Goal: Transaction & Acquisition: Obtain resource

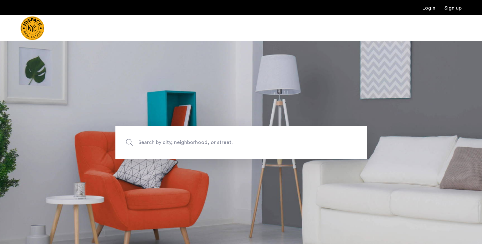
click at [193, 142] on span "Search by city, neighborhood, or street." at bounding box center [226, 142] width 176 height 9
click at [193, 142] on input "Search by city, neighborhood, or street." at bounding box center [241, 142] width 252 height 33
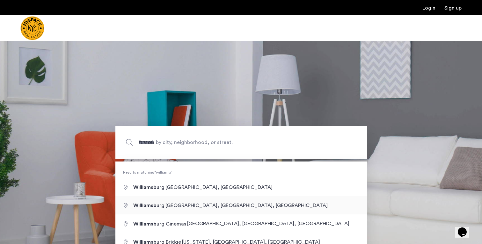
type input "**********"
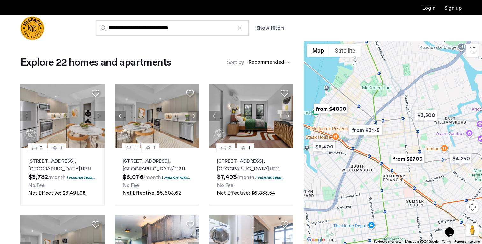
click at [274, 28] on button "Show filters" at bounding box center [270, 28] width 28 height 8
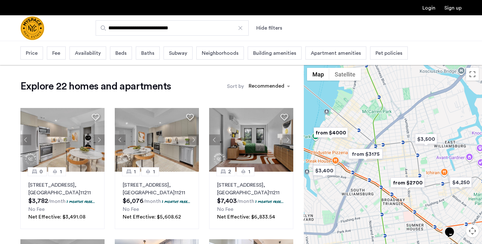
click at [23, 59] on div "Price" at bounding box center [31, 53] width 23 height 13
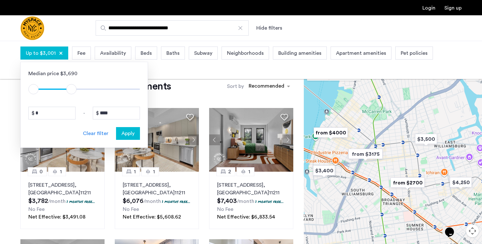
type input "****"
drag, startPoint x: 130, startPoint y: 90, endPoint x: 68, endPoint y: 91, distance: 61.9
click at [69, 91] on span "ngx-slider-max" at bounding box center [69, 89] width 10 height 10
click at [127, 136] on span "Apply" at bounding box center [127, 134] width 13 height 8
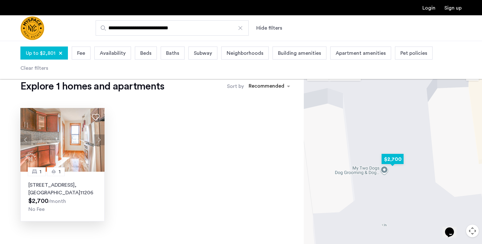
click at [62, 146] on img at bounding box center [62, 140] width 84 height 64
click at [40, 186] on p "134 Boerum St, Unit D2, Brooklyn , NY 11206" at bounding box center [62, 188] width 68 height 15
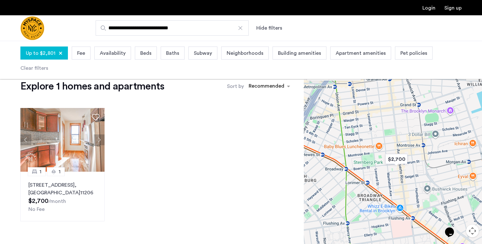
click at [277, 31] on button "Hide filters" at bounding box center [269, 28] width 26 height 8
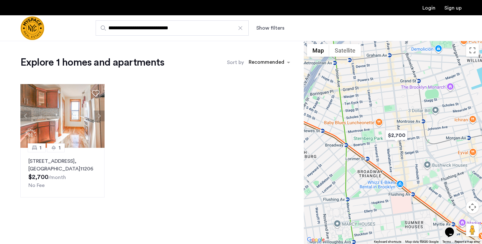
click at [240, 28] on div at bounding box center [240, 28] width 6 height 6
click at [240, 28] on input "**********" at bounding box center [172, 27] width 153 height 15
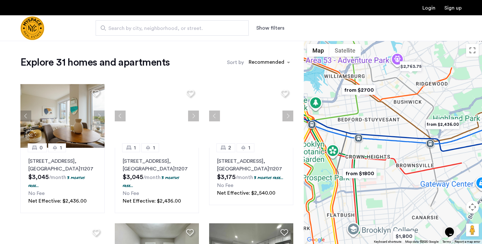
click at [210, 28] on span "Search by city, neighborhood, or street." at bounding box center [169, 29] width 122 height 8
click at [210, 28] on input "Search by city, neighborhood, or street." at bounding box center [172, 27] width 153 height 15
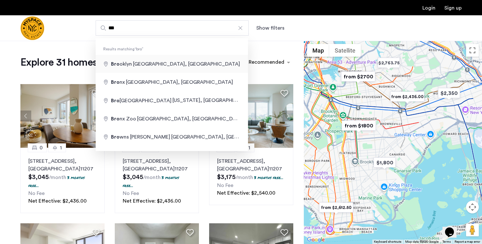
type input "**********"
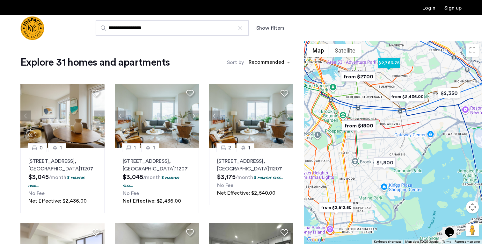
click at [390, 66] on img "$2,763.75" at bounding box center [388, 63] width 27 height 14
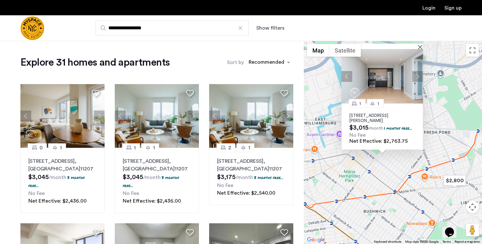
drag, startPoint x: 336, startPoint y: 198, endPoint x: 325, endPoint y: 157, distance: 42.5
click at [325, 157] on div "1 1 1874 Hart St, Unit 4B, Ridgewood, NY 11385 $3,015 /month 1 months free... N…" at bounding box center [393, 142] width 178 height 203
click at [375, 85] on img at bounding box center [382, 76] width 82 height 55
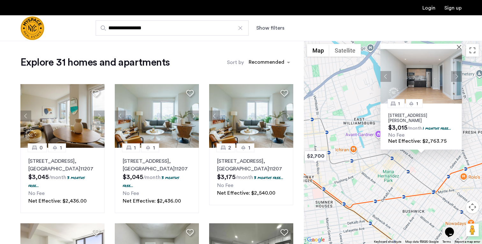
drag, startPoint x: 356, startPoint y: 177, endPoint x: 408, endPoint y: 177, distance: 51.7
click at [408, 177] on div "1 1 1874 Hart St, Unit 4B, Ridgewood, NY 11385 $3,015 /month 1 months free... N…" at bounding box center [393, 142] width 178 height 203
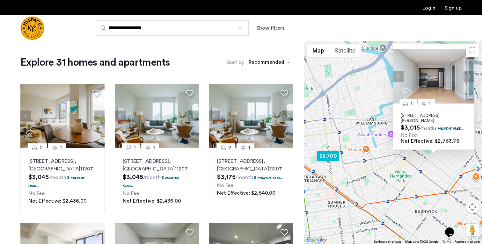
click at [330, 157] on img "$2,700" at bounding box center [327, 156] width 27 height 14
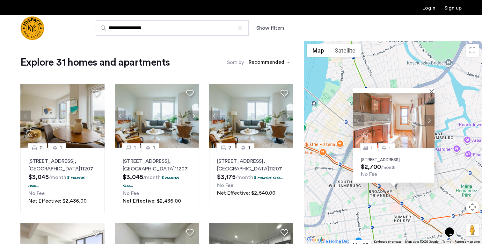
drag, startPoint x: 319, startPoint y: 170, endPoint x: 354, endPoint y: 161, distance: 35.7
click at [354, 161] on div "1 1 134 Boerum St, Unit D2, Brooklyn, NY 11206 $2,700 /month No Fee" at bounding box center [393, 142] width 178 height 203
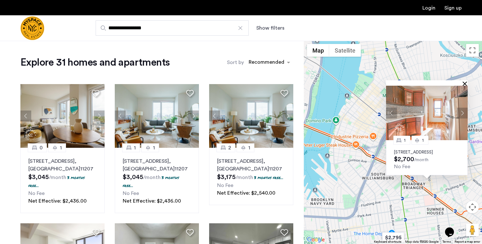
click at [467, 81] on button "Close" at bounding box center [466, 83] width 4 height 4
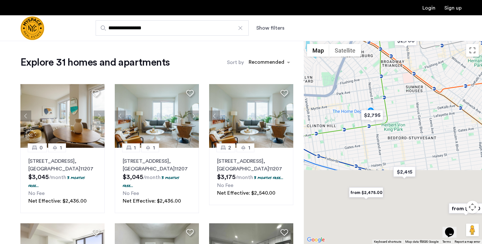
drag, startPoint x: 416, startPoint y: 197, endPoint x: 395, endPoint y: 73, distance: 125.5
click at [395, 73] on div at bounding box center [393, 142] width 178 height 203
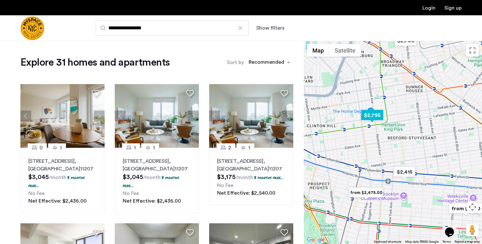
click at [374, 117] on img "$2,795" at bounding box center [372, 115] width 27 height 14
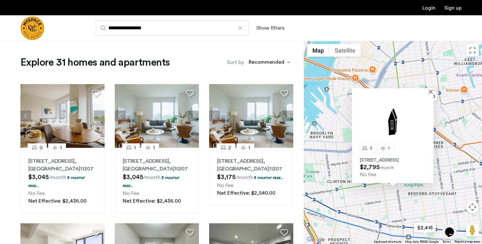
click at [401, 126] on img at bounding box center [393, 121] width 82 height 55
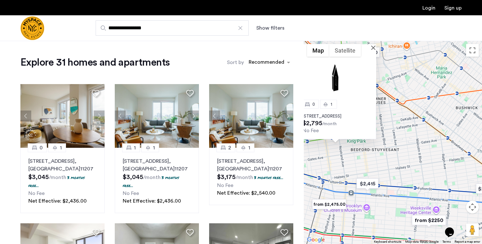
drag, startPoint x: 452, startPoint y: 171, endPoint x: 394, endPoint y: 127, distance: 73.1
click at [394, 127] on div "0 1 70 Kosciuszko Street, Unit 1A, Brooklyn, NY 11205 $2,795 /month No Fee" at bounding box center [393, 142] width 178 height 203
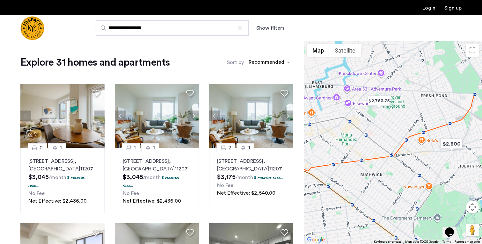
drag, startPoint x: 420, startPoint y: 114, endPoint x: 325, endPoint y: 181, distance: 116.7
click at [325, 181] on div "0 1 70 Kosciuszko Street, Unit 1A, Brooklyn, NY 11205 $2,795 /month No Fee" at bounding box center [393, 142] width 178 height 203
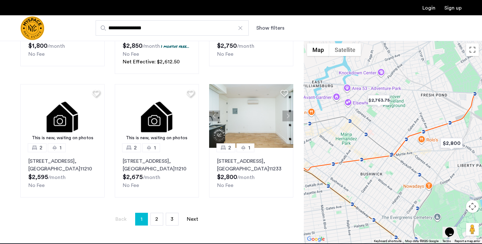
scroll to position [395, 0]
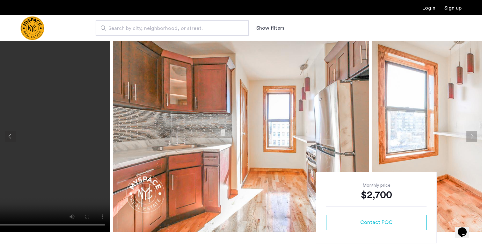
click at [200, 110] on img at bounding box center [241, 136] width 256 height 191
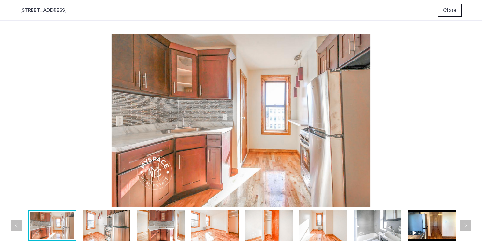
click at [436, 225] on img at bounding box center [432, 225] width 48 height 31
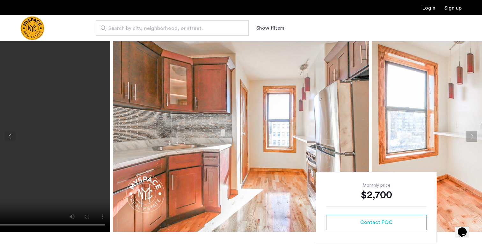
click at [195, 112] on img at bounding box center [241, 136] width 256 height 191
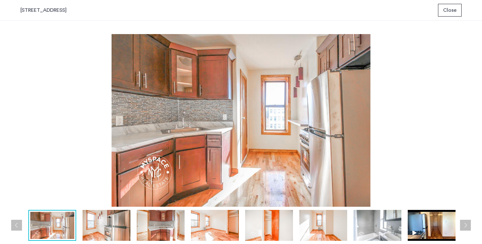
click at [108, 223] on img at bounding box center [107, 225] width 48 height 31
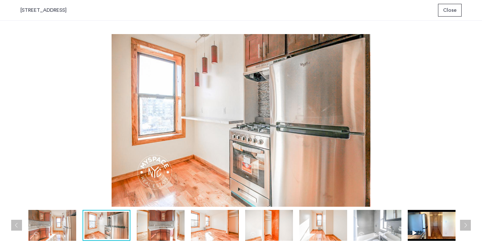
click at [159, 221] on img at bounding box center [161, 225] width 48 height 31
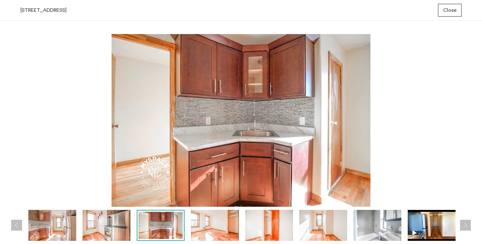
click at [197, 224] on img at bounding box center [215, 225] width 48 height 31
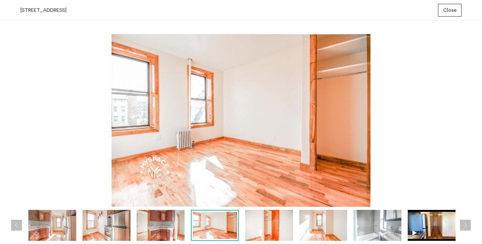
click at [267, 227] on img at bounding box center [269, 225] width 48 height 31
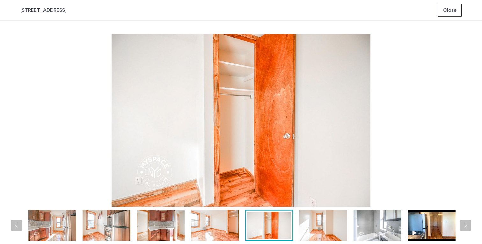
click at [318, 230] on img at bounding box center [323, 225] width 48 height 31
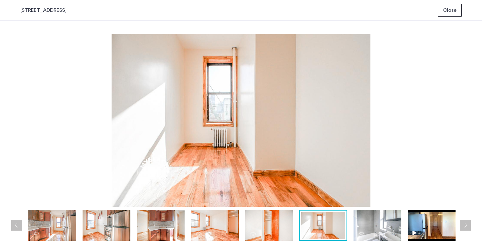
click at [372, 225] on img at bounding box center [378, 225] width 48 height 31
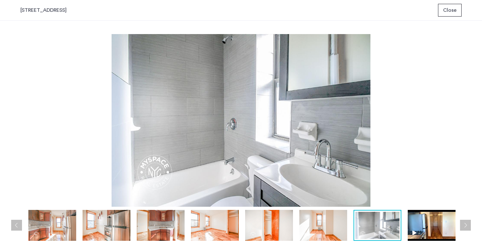
click at [454, 13] on span "Close" at bounding box center [449, 10] width 13 height 8
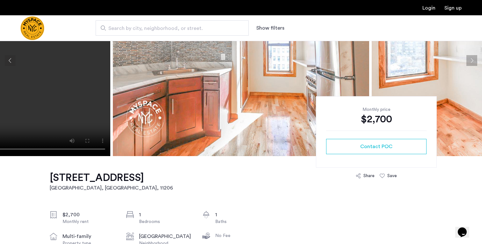
scroll to position [75, 0]
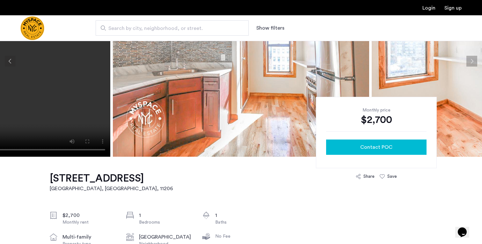
click at [388, 146] on span "Contact POC" at bounding box center [376, 147] width 32 height 8
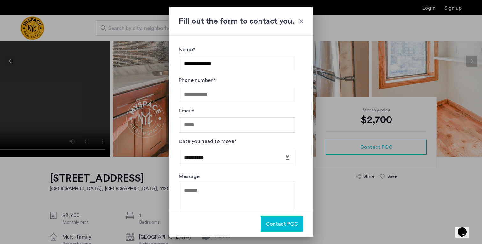
type input "**********"
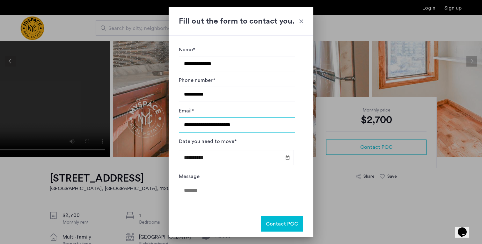
type input "**********"
click at [216, 186] on textarea "Message" at bounding box center [237, 202] width 116 height 38
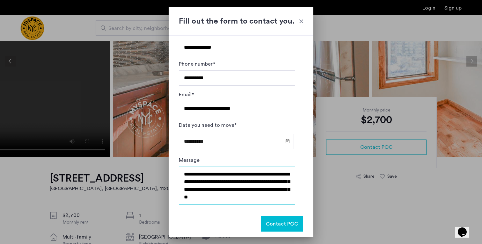
scroll to position [4, 0]
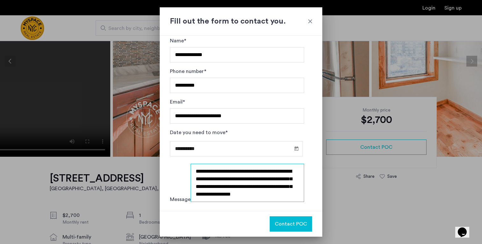
type textarea "**********"
click at [282, 228] on button "Contact POC" at bounding box center [291, 223] width 42 height 15
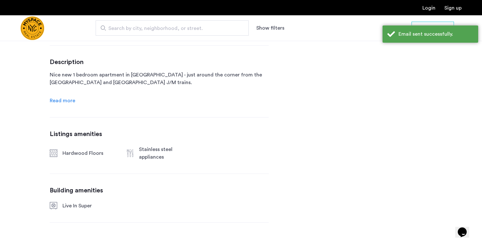
scroll to position [286, 0]
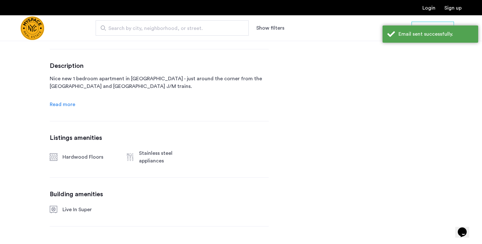
click at [70, 101] on div "Description Nice new 1 bedroom apartment in East Williamsburg - just around the…" at bounding box center [159, 85] width 219 height 46
click at [68, 108] on link "Read more" at bounding box center [63, 105] width 26 height 8
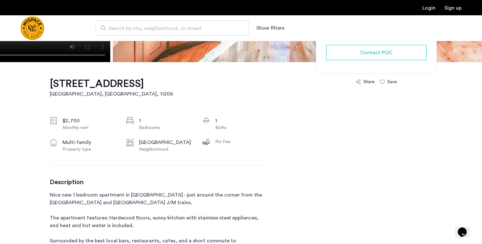
scroll to position [176, 0]
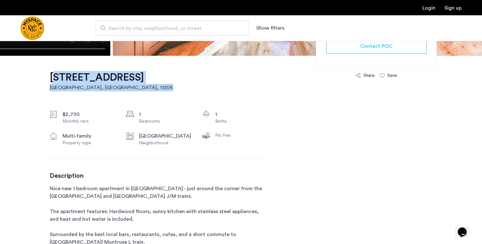
drag, startPoint x: 190, startPoint y: 83, endPoint x: 40, endPoint y: 86, distance: 149.2
copy link "134 Boerum St, Unit D2 Brooklyn, NY , 11206"
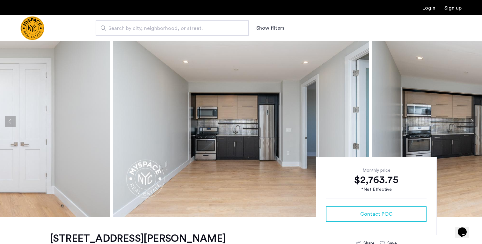
scroll to position [15, 0]
click at [200, 111] on img at bounding box center [241, 121] width 256 height 191
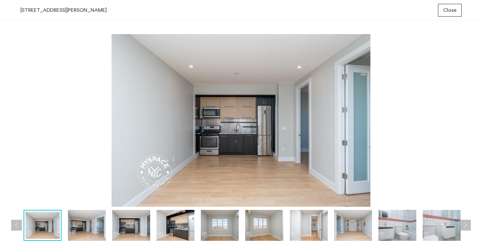
click at [97, 224] on img at bounding box center [87, 225] width 38 height 31
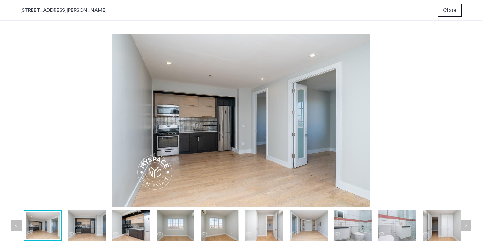
click at [143, 221] on img at bounding box center [131, 225] width 38 height 31
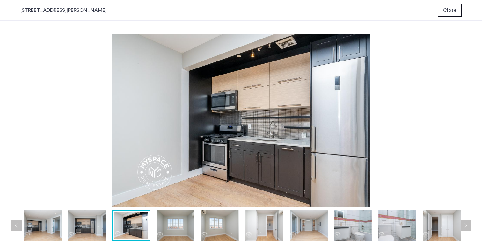
click at [178, 227] on img at bounding box center [176, 225] width 38 height 31
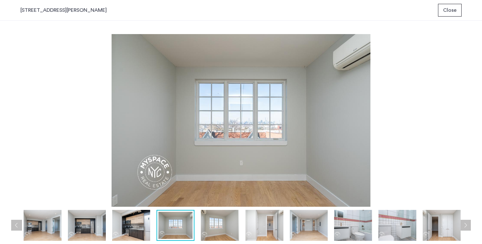
click at [212, 231] on img at bounding box center [220, 225] width 38 height 31
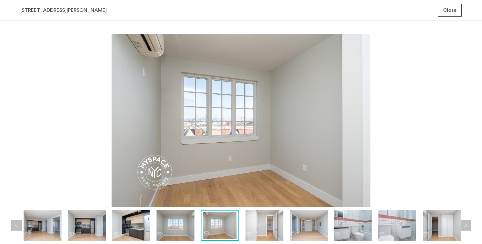
click at [252, 233] on img at bounding box center [265, 225] width 38 height 31
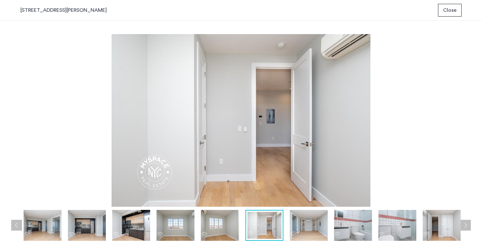
click at [297, 234] on img at bounding box center [309, 225] width 38 height 31
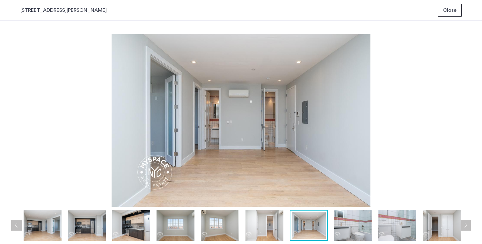
click at [357, 231] on img at bounding box center [353, 225] width 38 height 31
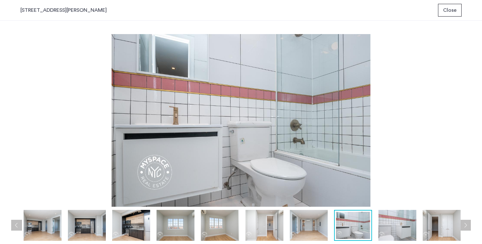
click at [389, 226] on img at bounding box center [397, 225] width 38 height 31
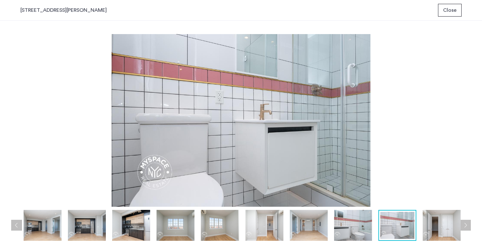
click at [436, 229] on img at bounding box center [442, 225] width 38 height 31
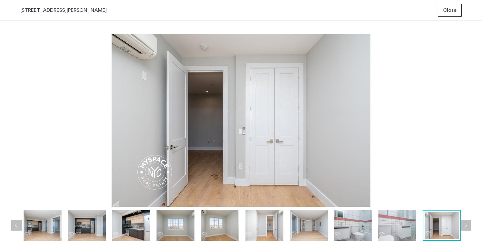
click at [470, 226] on button "Next apartment" at bounding box center [465, 225] width 11 height 11
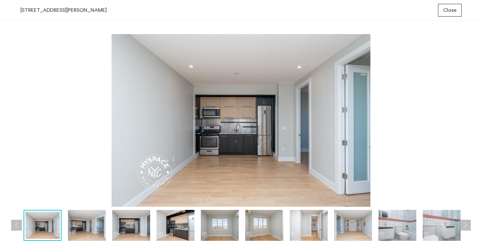
click at [470, 226] on button "Next apartment" at bounding box center [465, 225] width 11 height 11
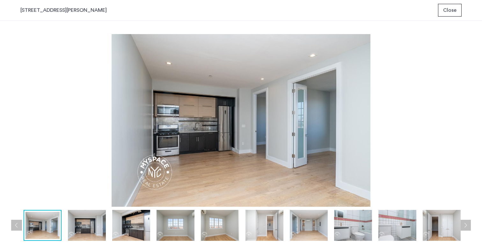
click at [470, 226] on button "Next apartment" at bounding box center [465, 225] width 11 height 11
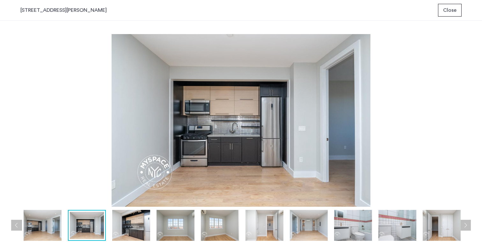
click at [447, 7] on span "Close" at bounding box center [449, 10] width 13 height 8
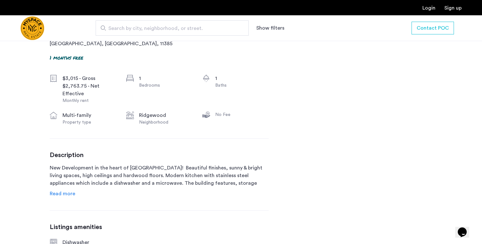
scroll to position [221, 0]
click at [75, 187] on div "Description New Development in the heart of Ridgewood! Beautiful finishes, sunn…" at bounding box center [159, 173] width 219 height 46
click at [66, 195] on span "Read more" at bounding box center [63, 192] width 26 height 5
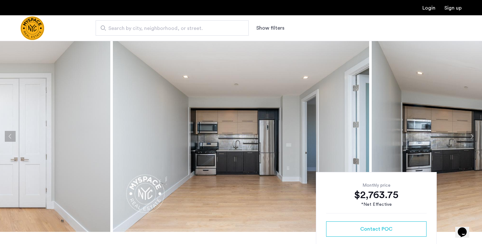
scroll to position [0, 0]
click at [227, 79] on img at bounding box center [241, 136] width 256 height 191
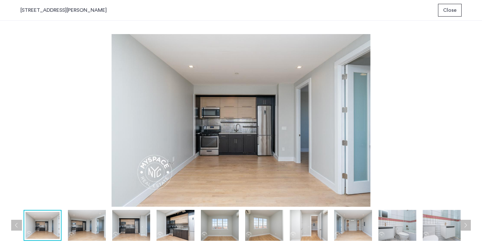
click at [94, 230] on img at bounding box center [87, 225] width 38 height 31
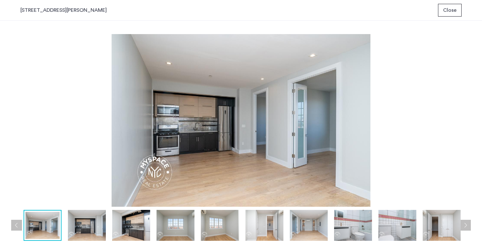
click at [131, 228] on img at bounding box center [131, 225] width 38 height 31
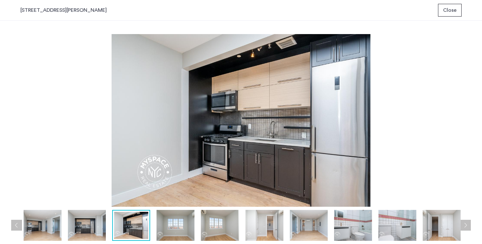
click at [172, 226] on img at bounding box center [176, 225] width 38 height 31
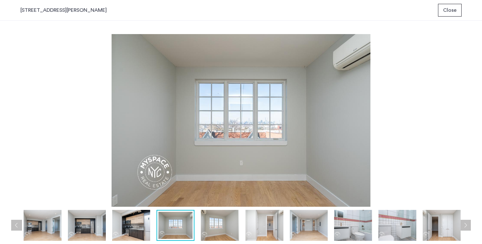
click at [229, 218] on img at bounding box center [220, 225] width 38 height 31
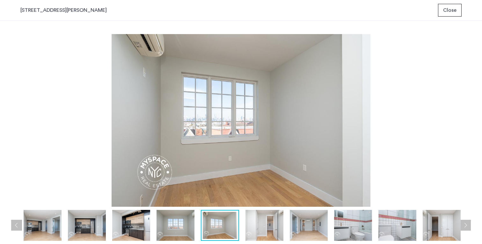
click at [282, 224] on img at bounding box center [265, 225] width 38 height 31
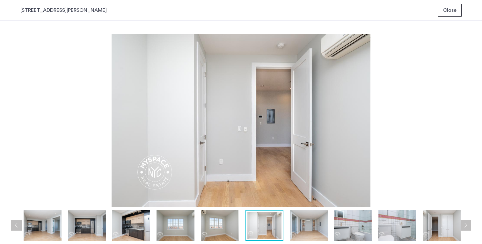
click at [316, 221] on img at bounding box center [309, 225] width 38 height 31
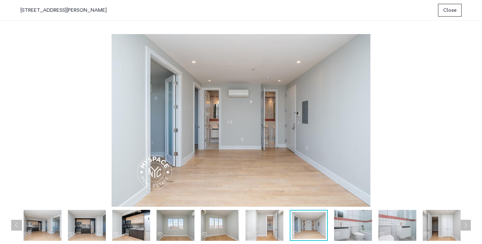
click at [456, 12] on span "Close" at bounding box center [449, 10] width 13 height 8
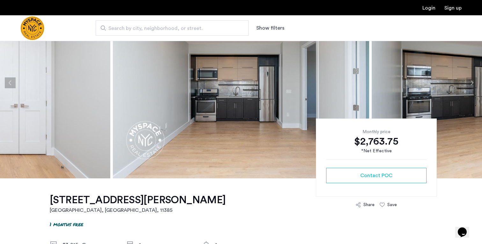
scroll to position [3, 0]
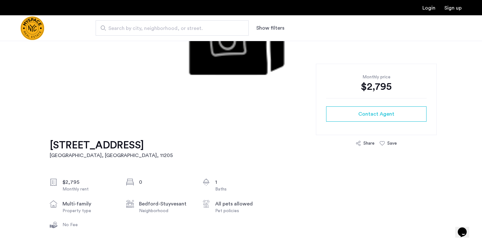
scroll to position [108, 0]
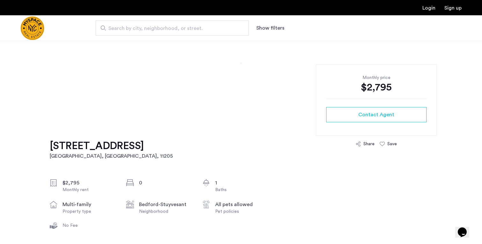
click at [126, 148] on h1 "[STREET_ADDRESS]" at bounding box center [111, 146] width 123 height 13
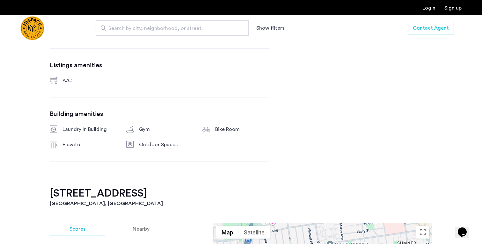
scroll to position [379, 0]
